Goal: Information Seeking & Learning: Understand process/instructions

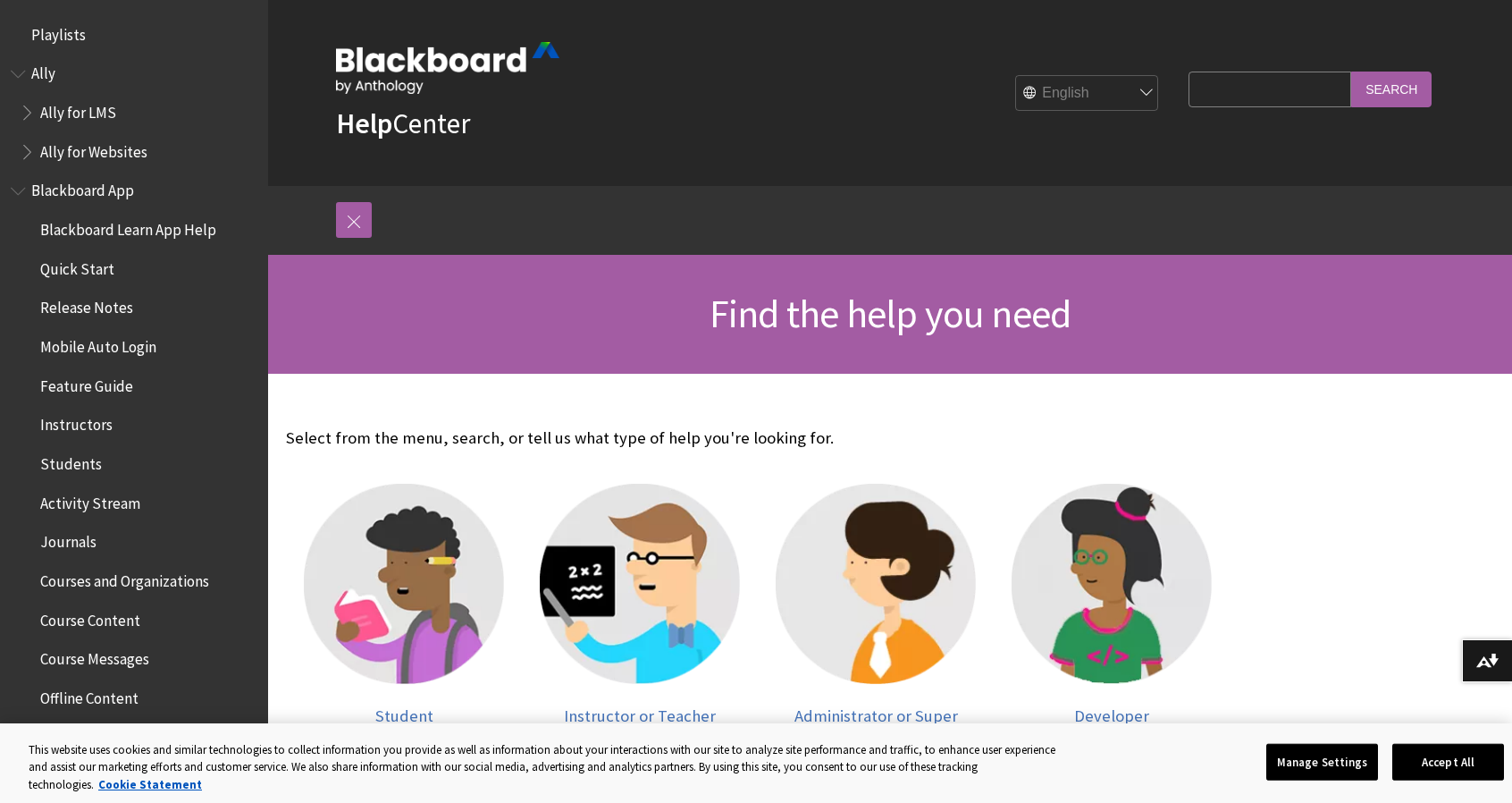
click at [1238, 98] on input "Search Query" at bounding box center [1270, 88] width 163 height 35
type input "webdav"
click at [1351, 71] on input "Search" at bounding box center [1391, 88] width 81 height 35
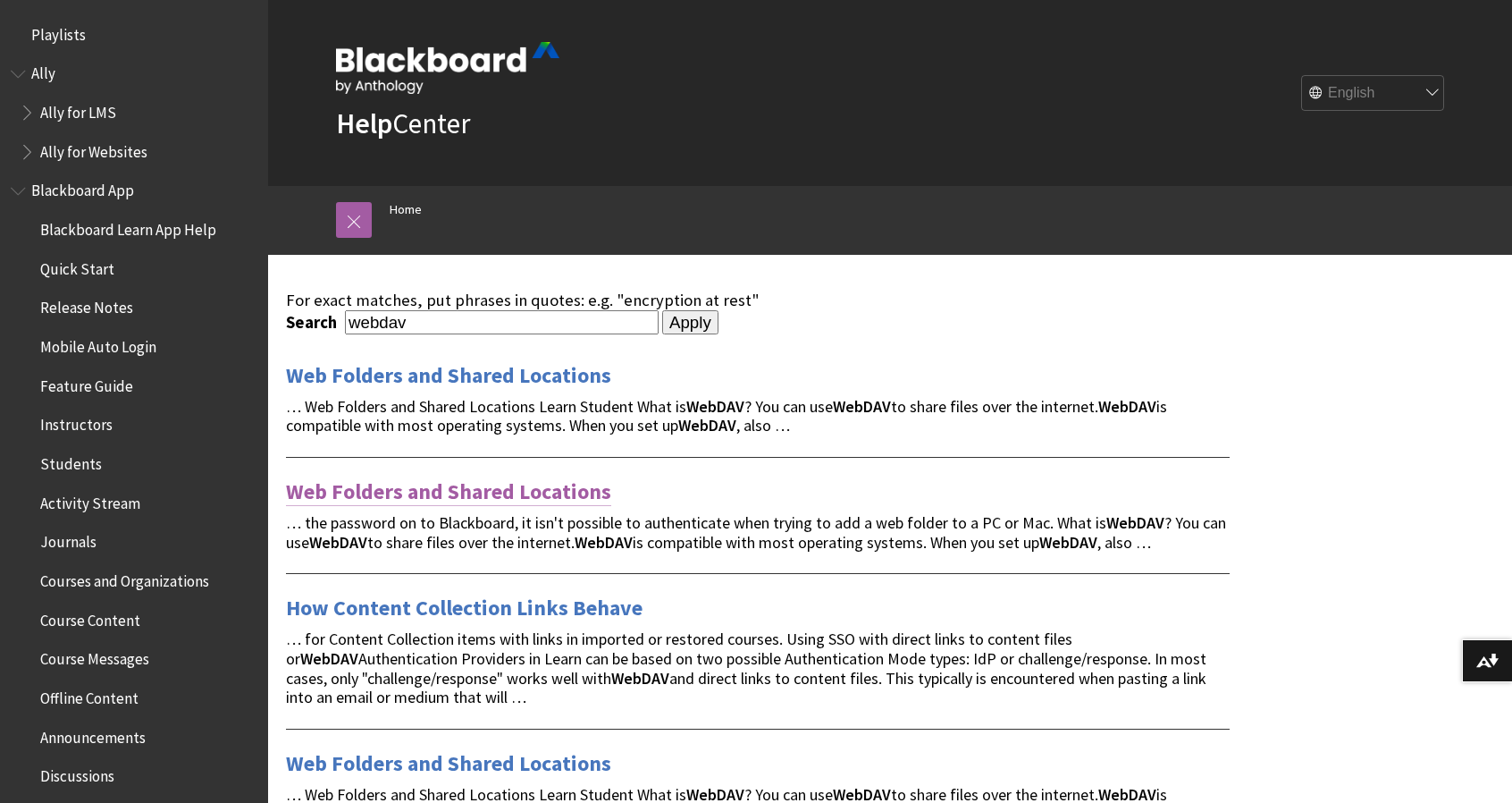
click at [548, 484] on link "Web Folders and Shared Locations" at bounding box center [448, 491] width 325 height 29
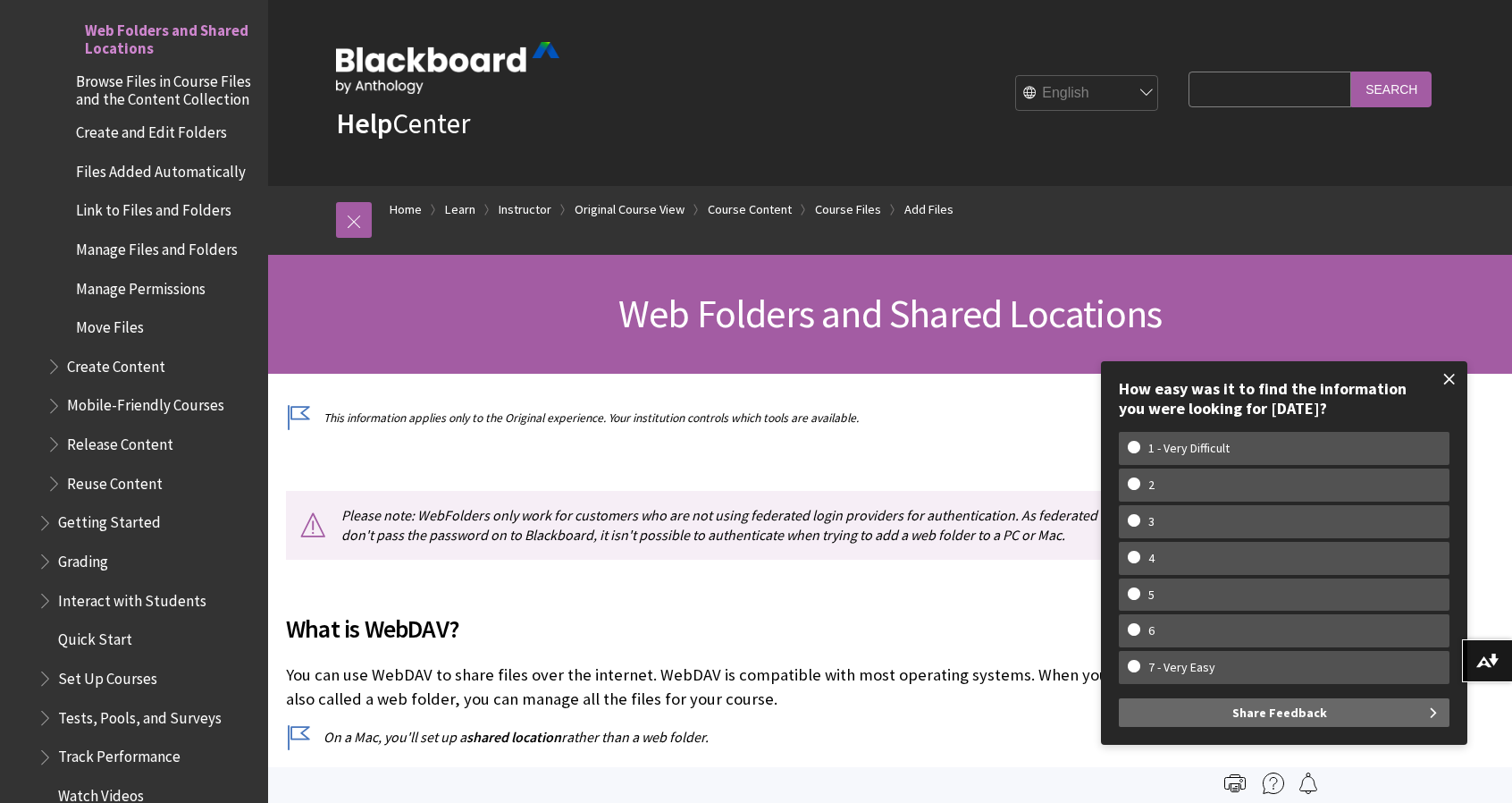
click at [1444, 381] on span at bounding box center [1449, 379] width 37 height 37
